Goal: Browse casually: Explore the website without a specific task or goal

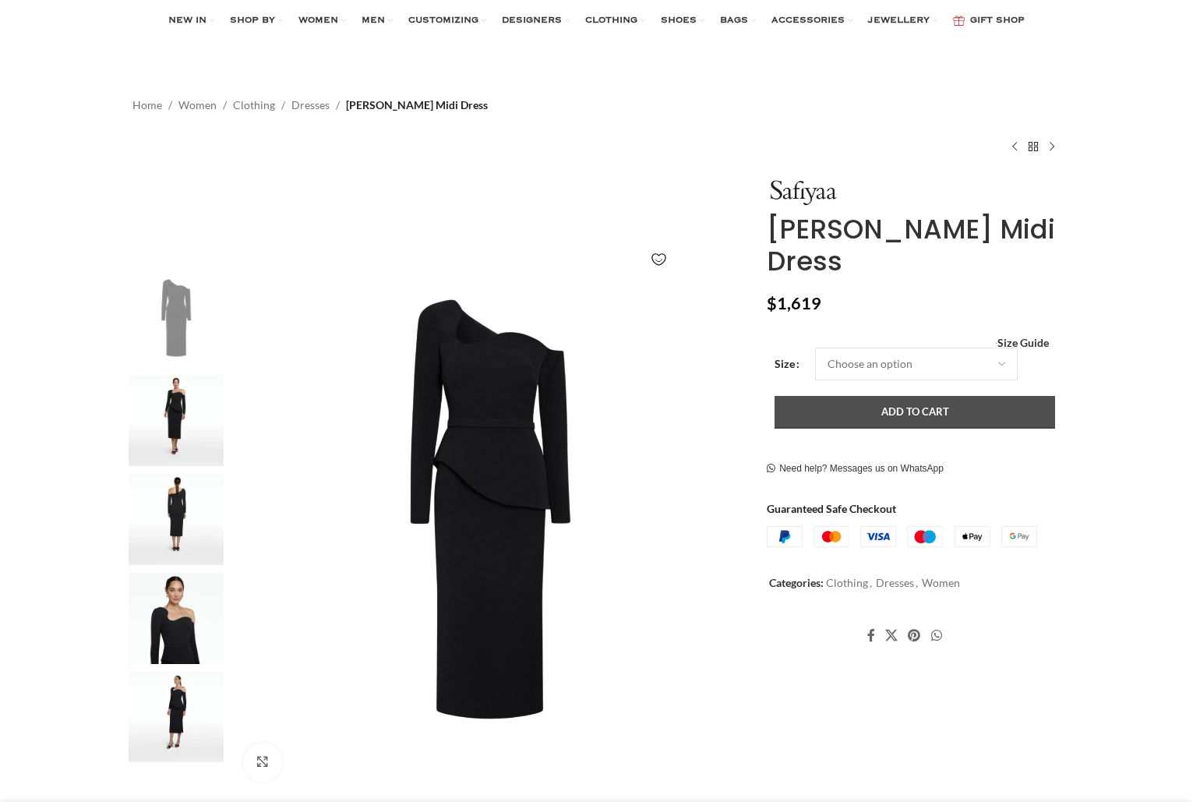
scroll to position [37, 0]
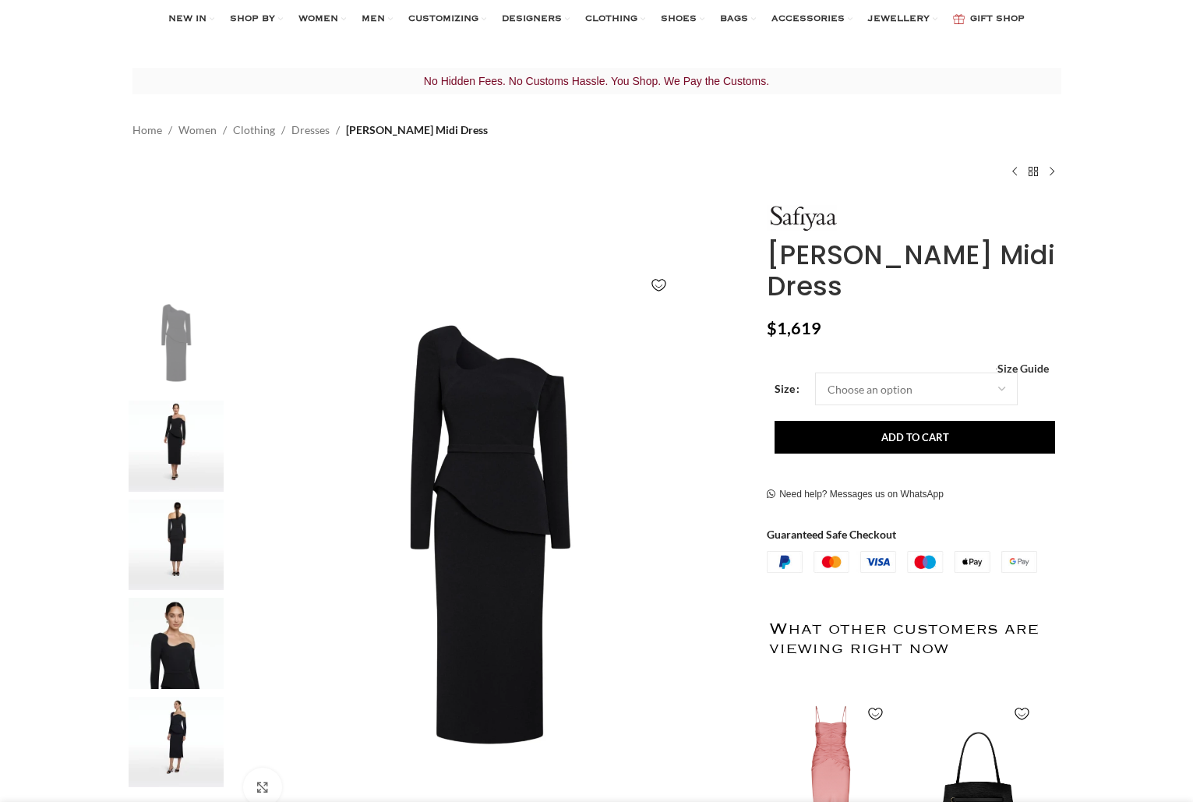
click at [178, 448] on img at bounding box center [176, 446] width 95 height 91
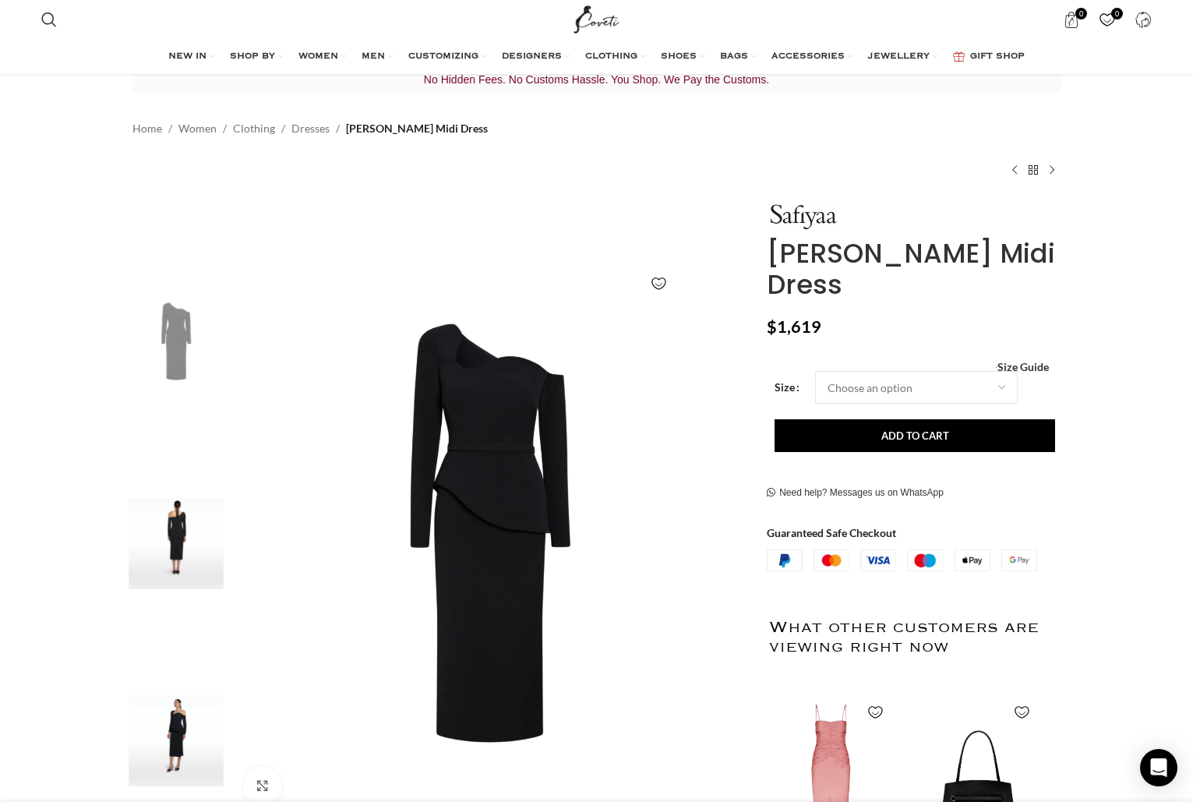
scroll to position [38, 0]
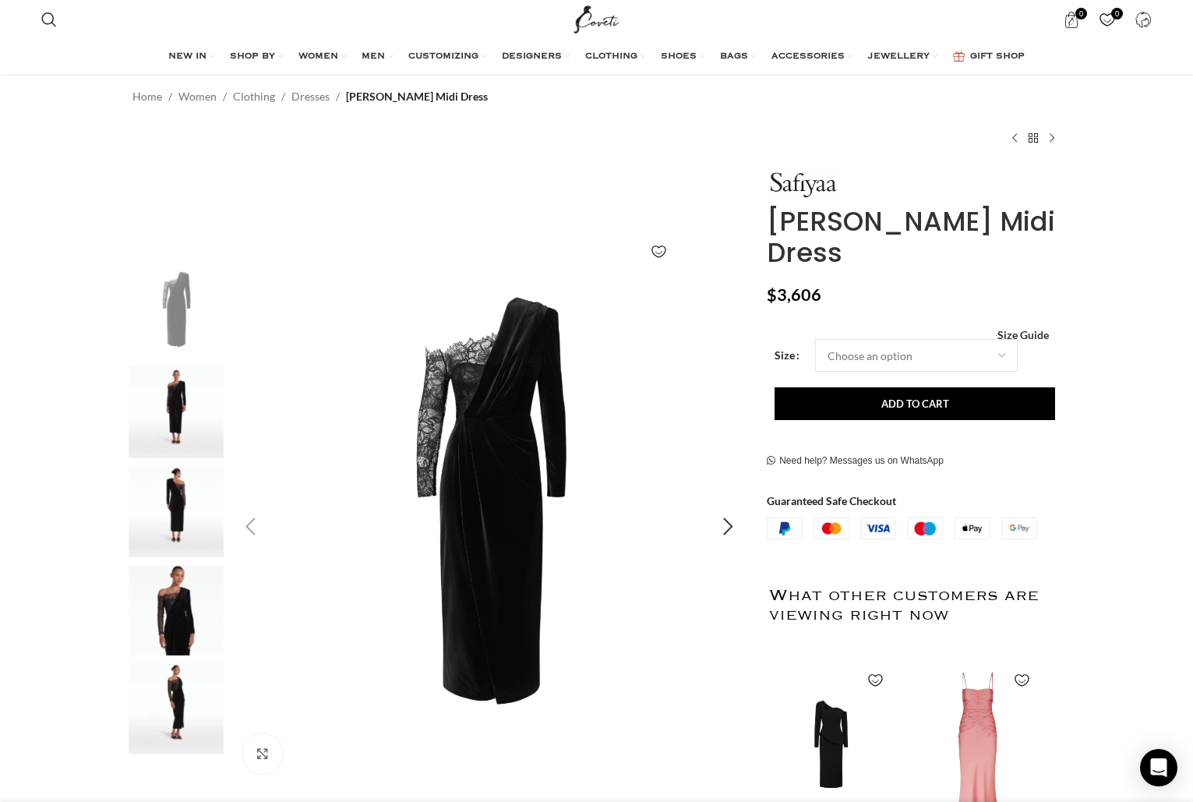
scroll to position [82, 0]
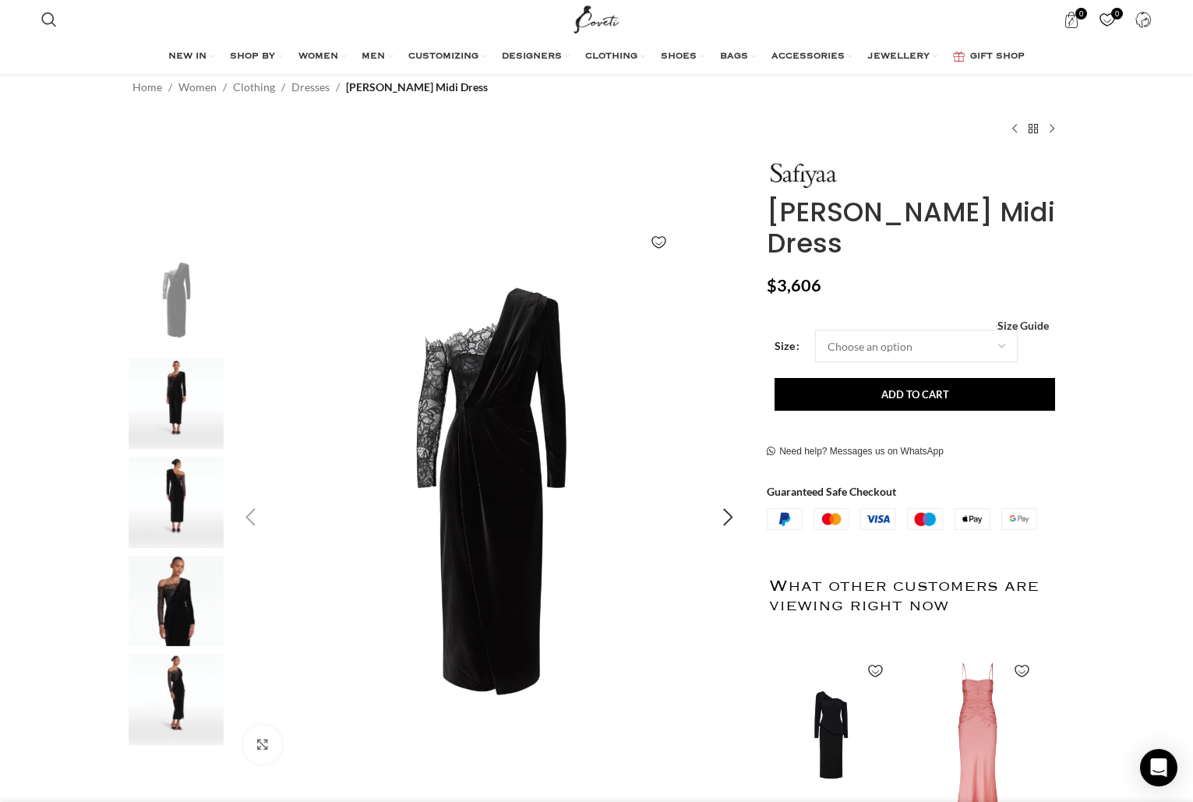
click at [509, 459] on img "1 / 5" at bounding box center [489, 517] width 517 height 517
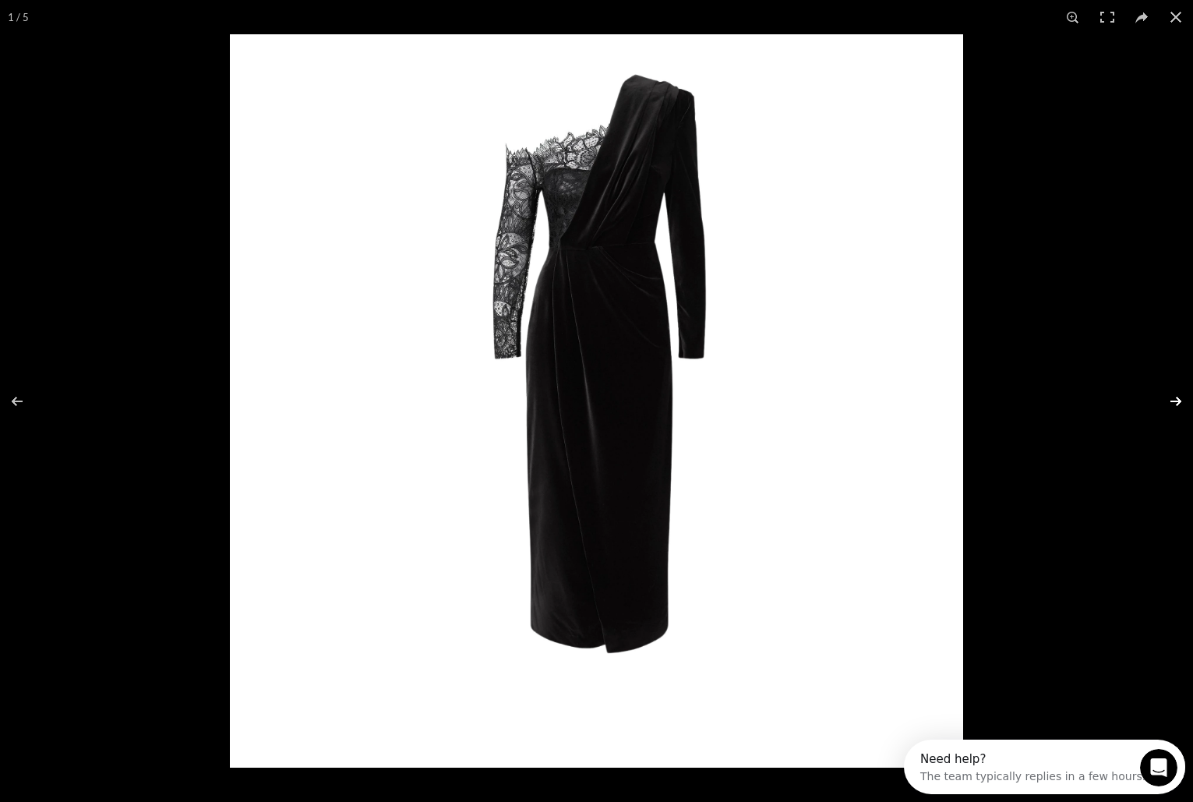
scroll to position [0, 0]
click at [1179, 394] on button at bounding box center [1166, 401] width 55 height 78
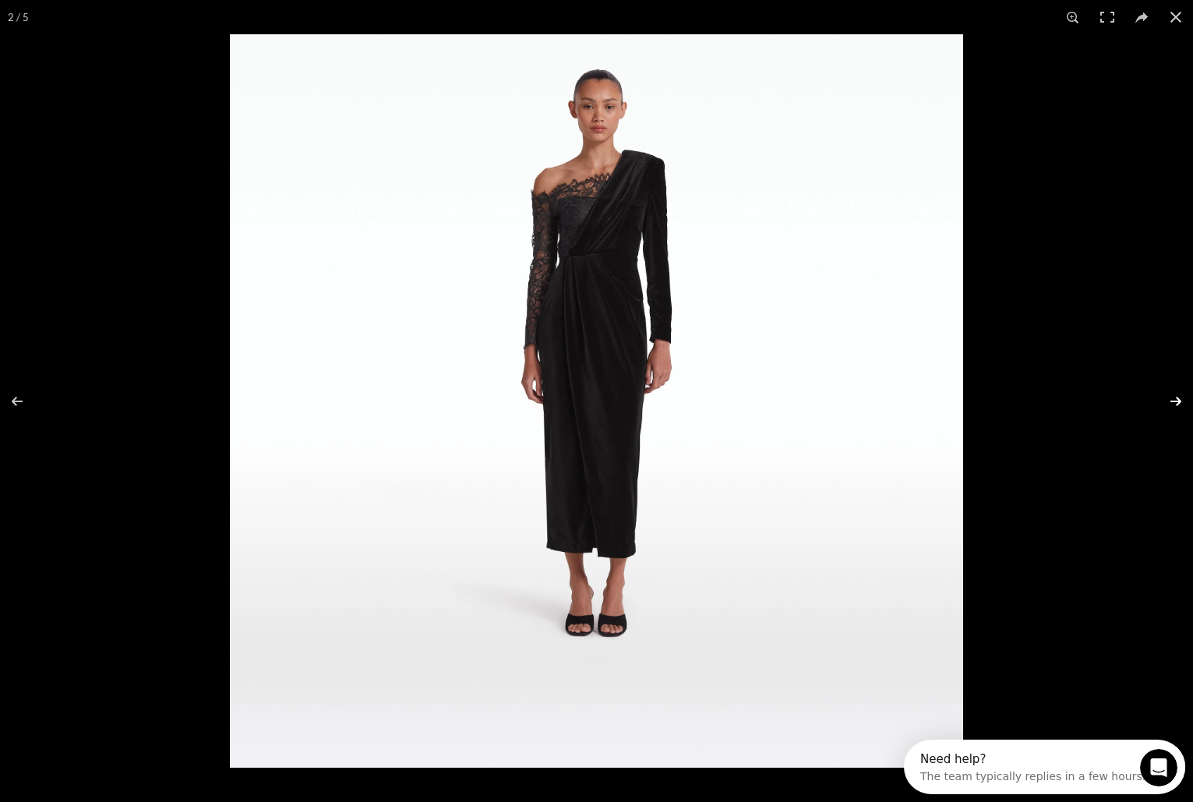
scroll to position [0, 164]
click at [1179, 394] on button at bounding box center [1166, 401] width 55 height 78
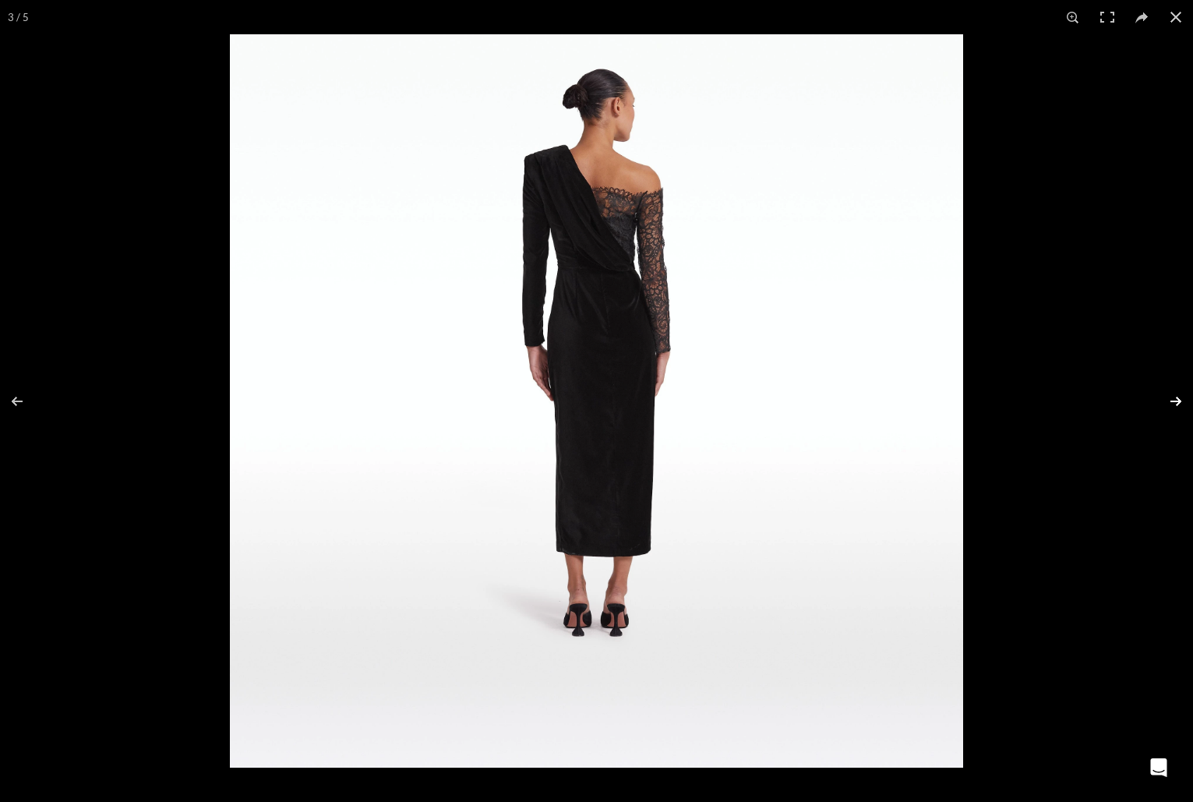
click at [1174, 396] on button at bounding box center [1166, 401] width 55 height 78
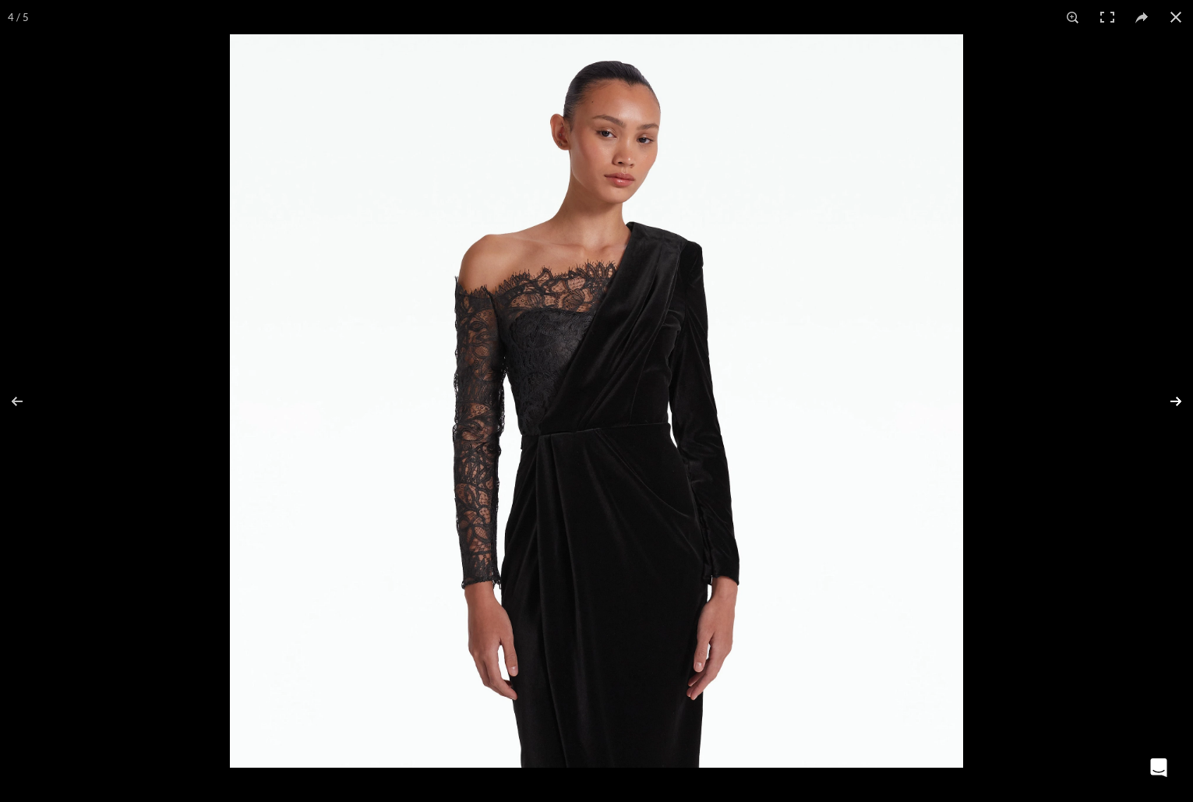
click at [1174, 396] on button at bounding box center [1166, 401] width 55 height 78
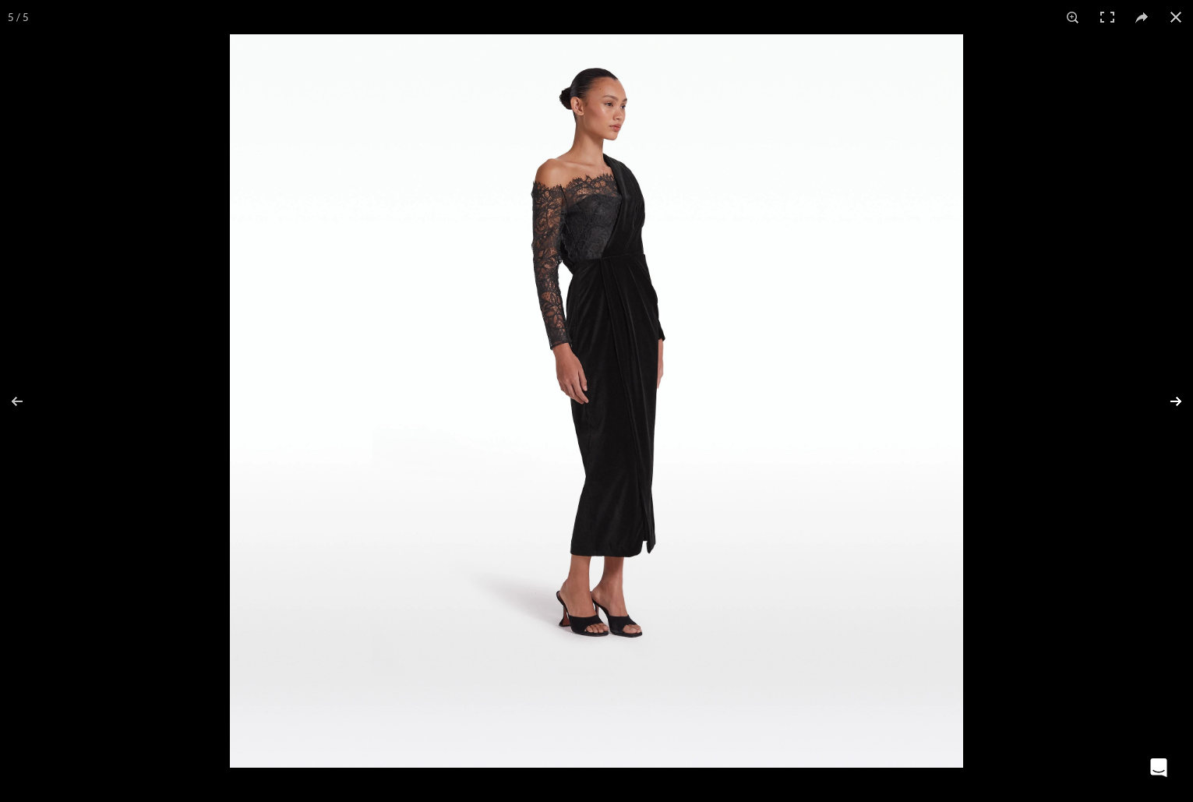
click at [1174, 396] on button at bounding box center [1166, 401] width 55 height 78
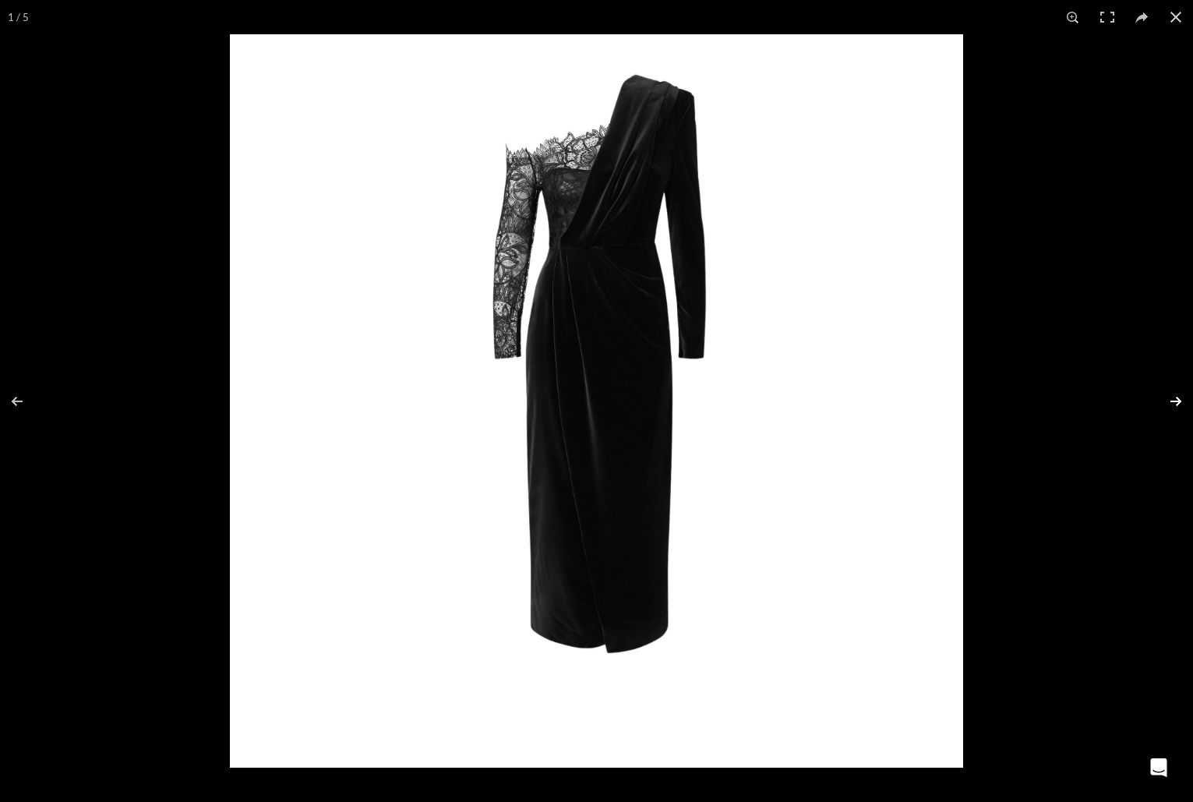
click at [1174, 396] on button at bounding box center [1166, 401] width 55 height 78
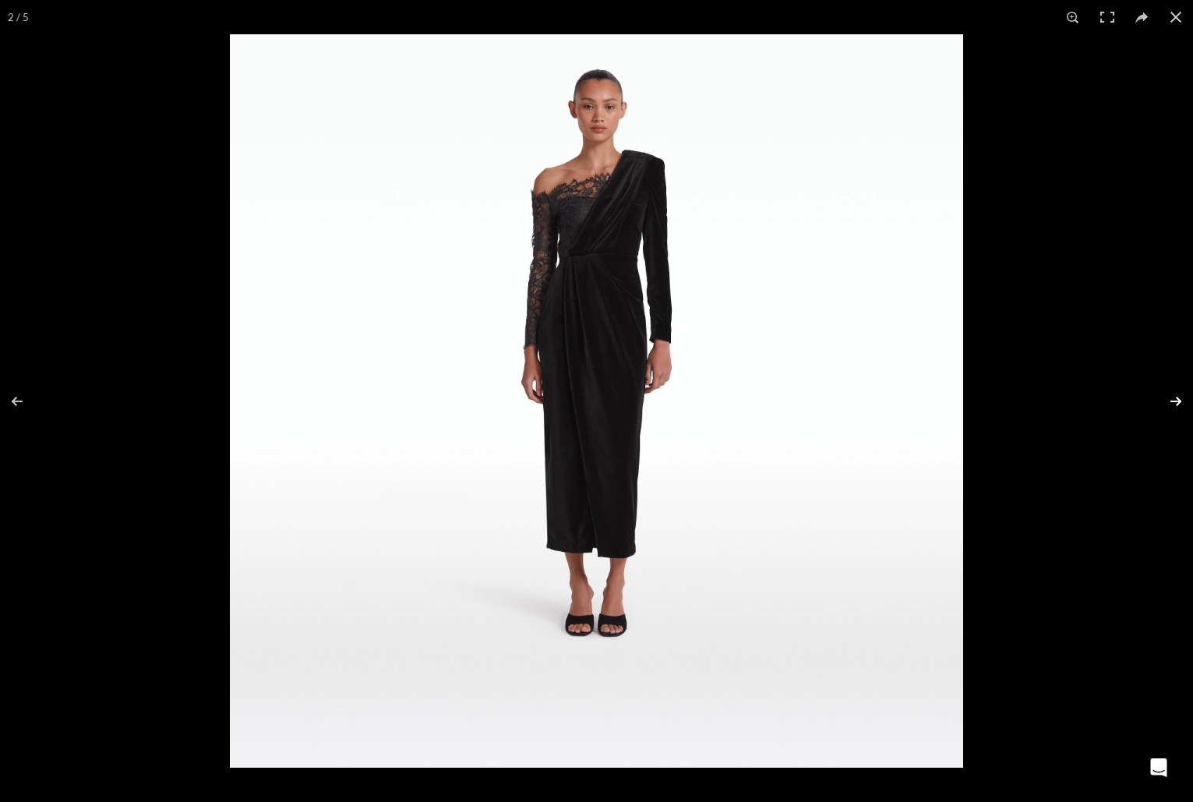
click at [1174, 396] on button at bounding box center [1166, 401] width 55 height 78
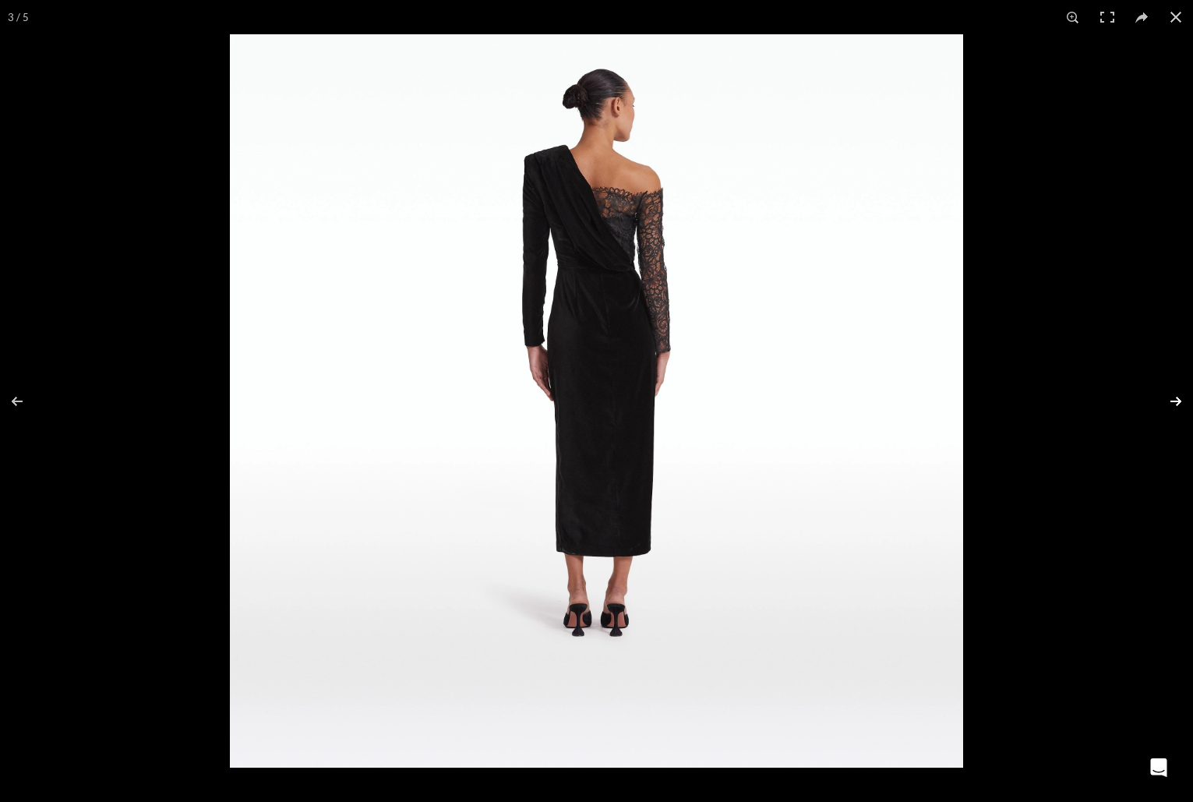
click at [1174, 396] on button at bounding box center [1166, 401] width 55 height 78
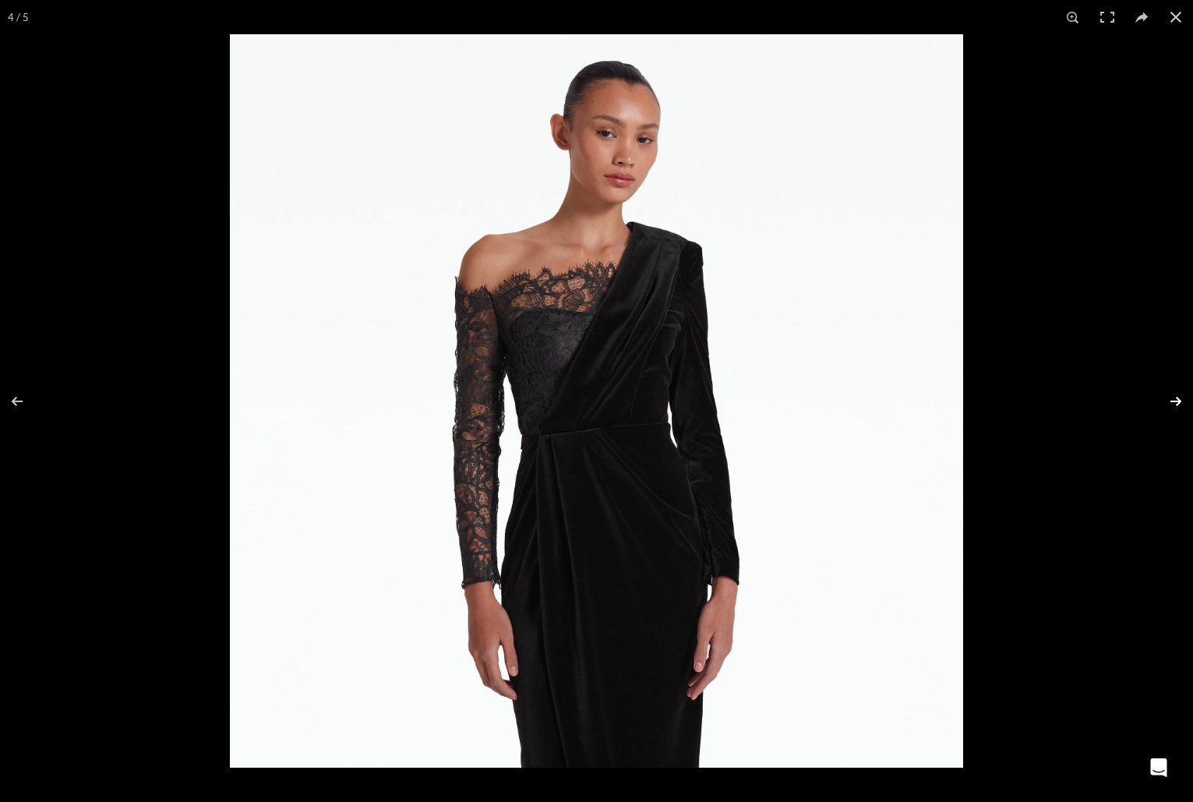
click at [1174, 396] on button at bounding box center [1166, 401] width 55 height 78
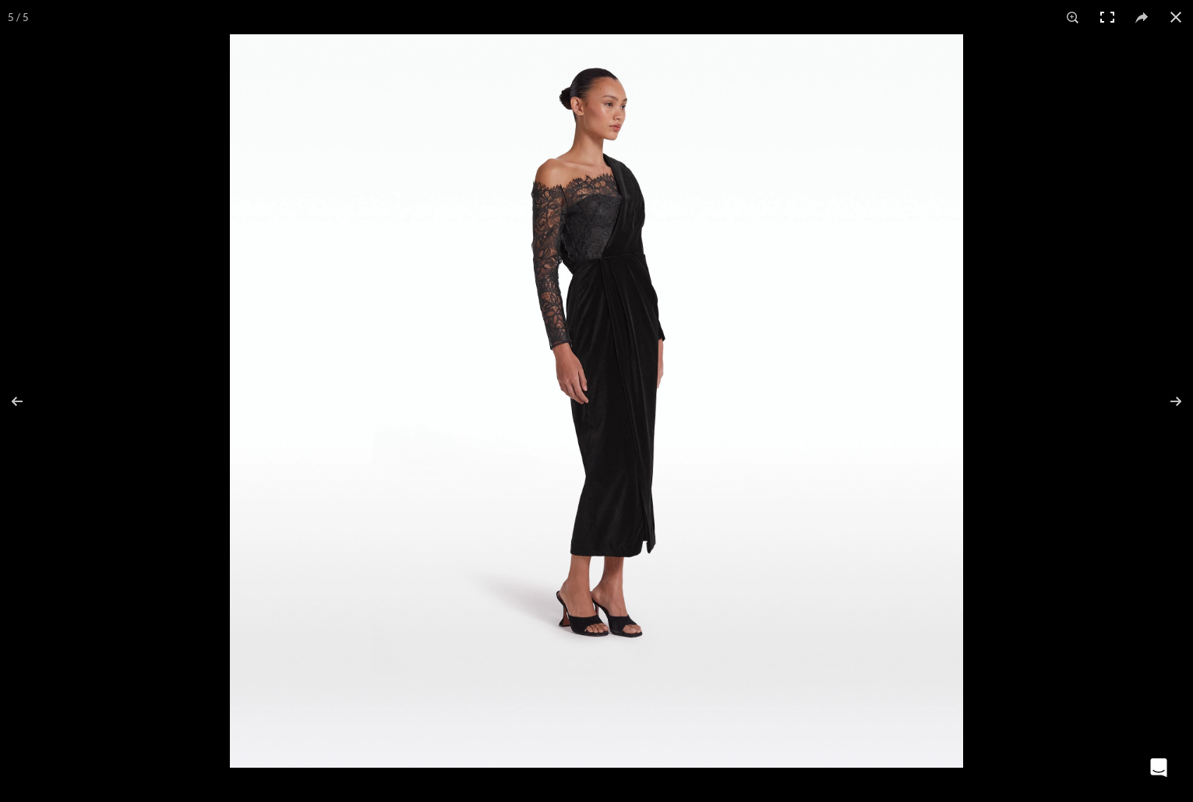
scroll to position [0, 328]
click at [1177, 16] on button at bounding box center [1176, 17] width 34 height 34
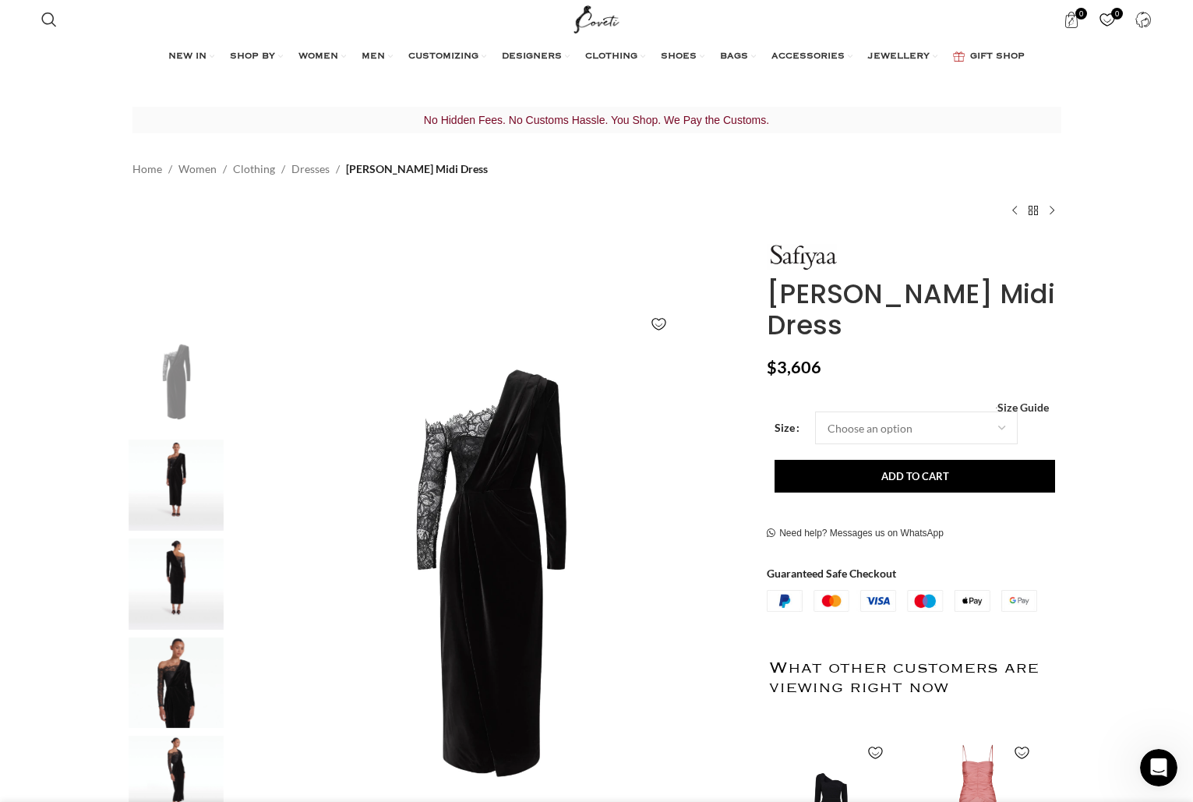
scroll to position [0, 656]
